Goal: Task Accomplishment & Management: Manage account settings

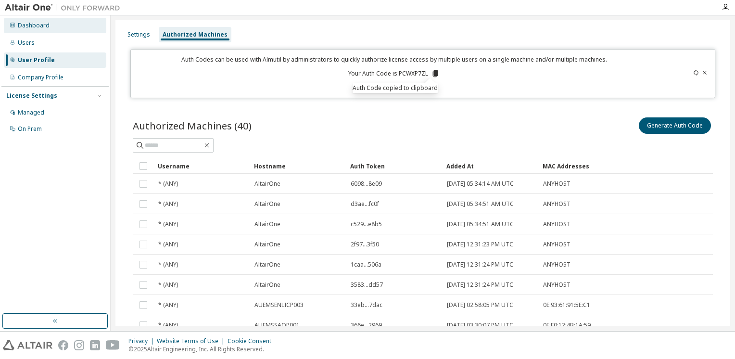
click at [48, 29] on div "Dashboard" at bounding box center [55, 25] width 103 height 15
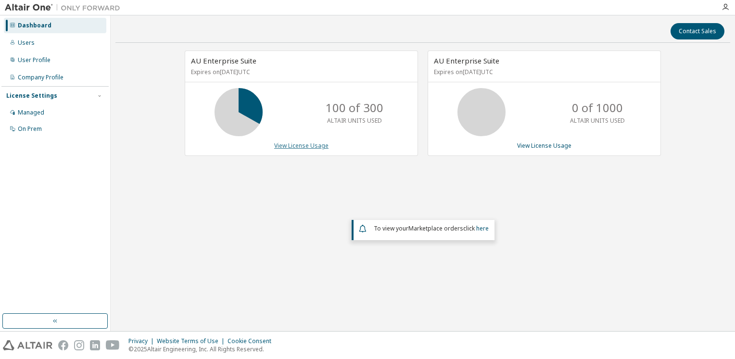
click at [293, 144] on link "View License Usage" at bounding box center [301, 145] width 54 height 8
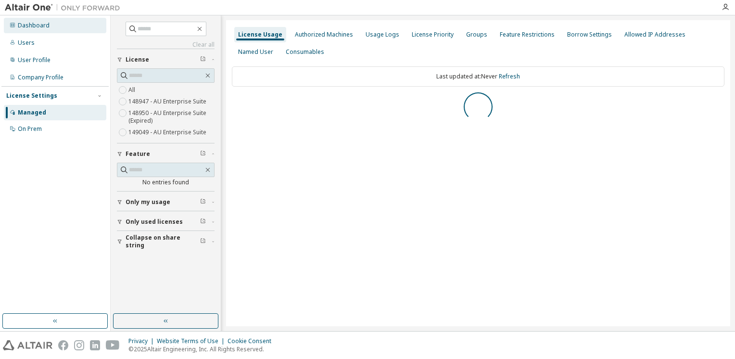
click at [38, 29] on div "Dashboard" at bounding box center [34, 26] width 32 height 8
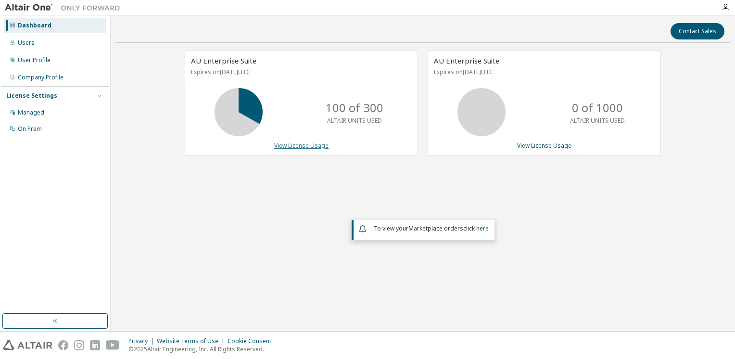
click at [294, 146] on link "View License Usage" at bounding box center [301, 145] width 54 height 8
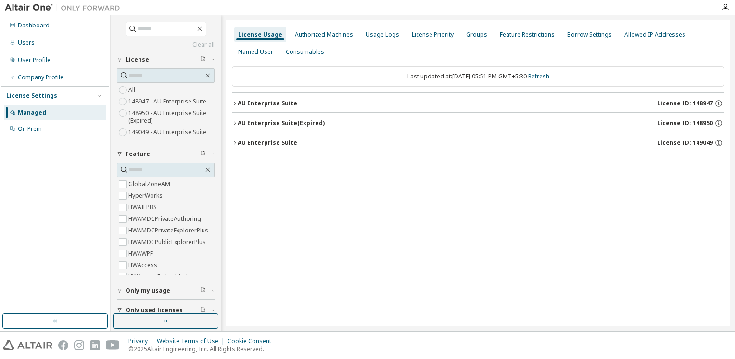
click at [237, 101] on icon "button" at bounding box center [235, 104] width 6 height 6
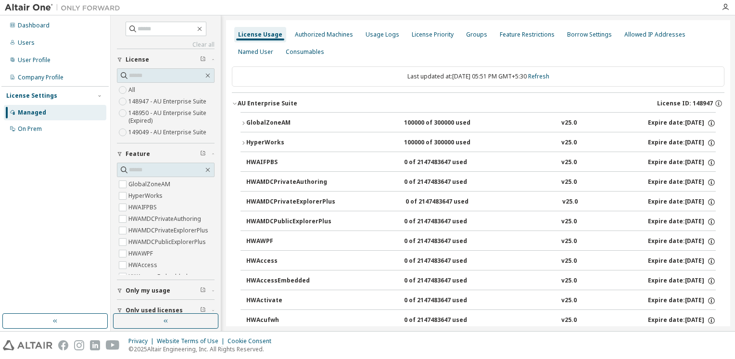
click at [244, 116] on button "GlobalZoneAM 100000 of 300000 used v25.0 Expire date: [DATE]" at bounding box center [478, 123] width 475 height 21
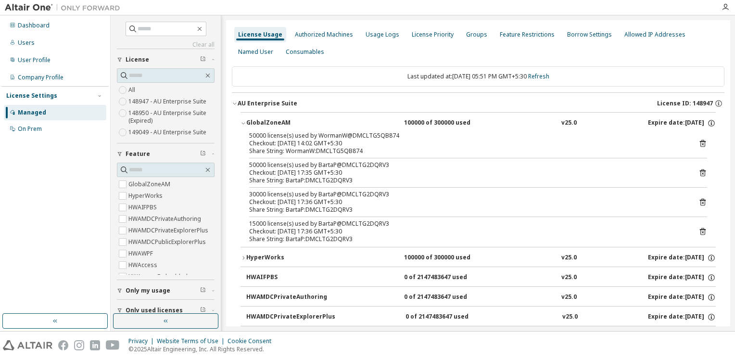
click at [244, 116] on button "GlobalZoneAM 100000 of 300000 used v25.0 Expire date: [DATE]" at bounding box center [478, 123] width 475 height 21
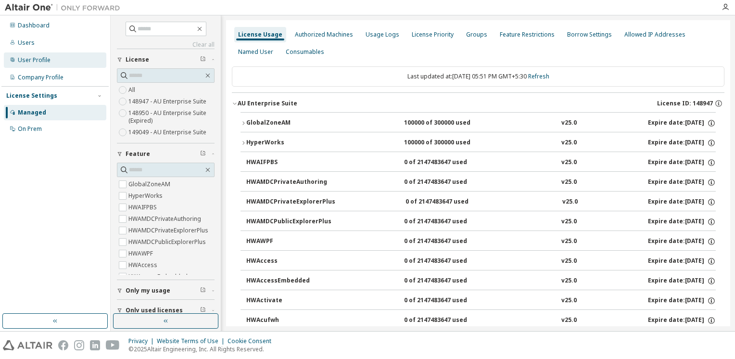
click at [39, 59] on div "User Profile" at bounding box center [34, 60] width 33 height 8
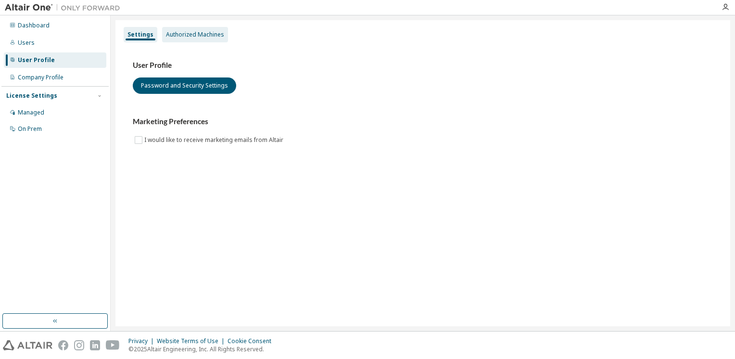
click at [201, 38] on div "Authorized Machines" at bounding box center [195, 35] width 58 height 8
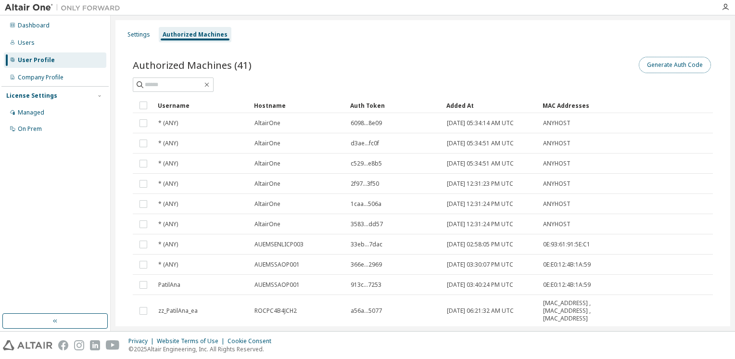
click at [668, 63] on button "Generate Auth Code" at bounding box center [675, 65] width 72 height 16
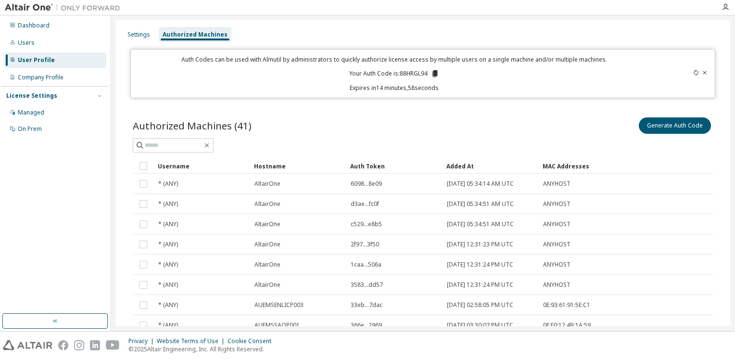
click at [434, 72] on icon at bounding box center [435, 73] width 5 height 7
